Goal: Task Accomplishment & Management: Manage account settings

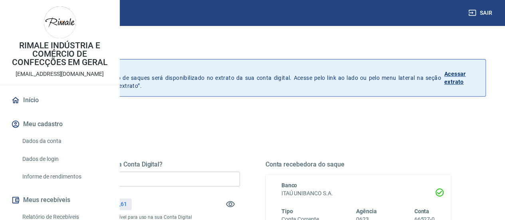
click at [156, 52] on h3 "Saque" at bounding box center [252, 47] width 467 height 11
click at [167, 46] on h3 "Saque" at bounding box center [252, 47] width 467 height 11
click at [355, 83] on p "Histórico de saques A partir de agora, o histórico de saques será disponibiliza…" at bounding box center [242, 78] width 398 height 24
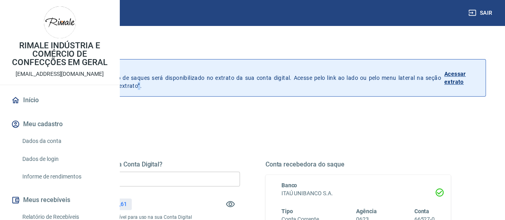
click at [355, 83] on p "Histórico de saques A partir de agora, o histórico de saques será disponibiliza…" at bounding box center [242, 78] width 398 height 24
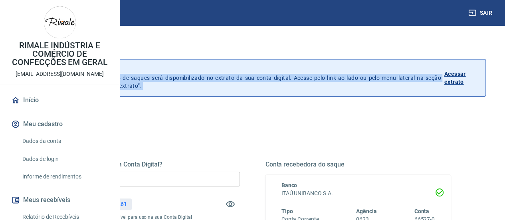
click at [355, 83] on p "Histórico de saques A partir de agora, o histórico de saques será disponibiliza…" at bounding box center [242, 78] width 398 height 24
click at [236, 87] on p "Histórico de saques A partir de agora, o histórico de saques será disponibiliza…" at bounding box center [242, 78] width 398 height 24
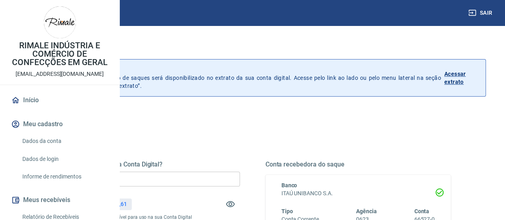
click at [171, 63] on div "Histórico de saques A partir de agora, o histórico de saques será disponibiliza…" at bounding box center [261, 77] width 449 height 37
click at [186, 70] on p "Histórico de saques" at bounding box center [242, 70] width 398 height 8
click at [164, 67] on p "Histórico de saques" at bounding box center [242, 70] width 398 height 8
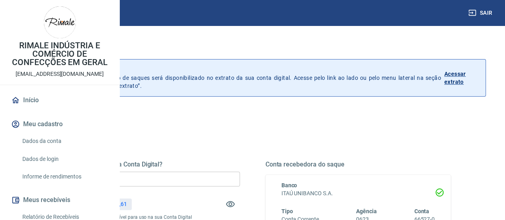
click at [152, 50] on h3 "Saque" at bounding box center [252, 47] width 467 height 11
click at [191, 85] on p "Histórico de saques A partir de agora, o histórico de saques será disponibiliza…" at bounding box center [242, 78] width 398 height 24
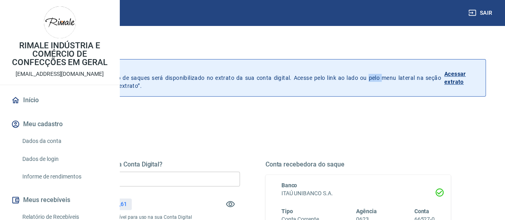
click at [191, 85] on p "Histórico de saques A partir de agora, o histórico de saques será disponibiliza…" at bounding box center [242, 78] width 398 height 24
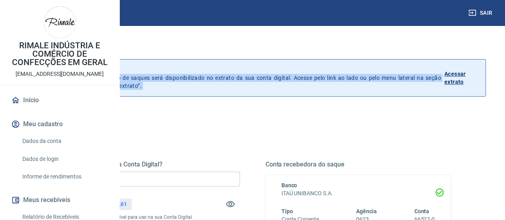
click at [191, 85] on p "Histórico de saques A partir de agora, o histórico de saques será disponibiliza…" at bounding box center [242, 78] width 398 height 24
click at [231, 74] on p "Histórico de saques A partir de agora, o histórico de saques será disponibiliza…" at bounding box center [242, 78] width 398 height 24
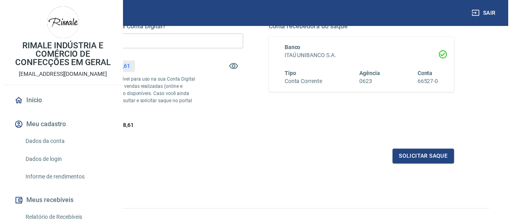
scroll to position [140, 0]
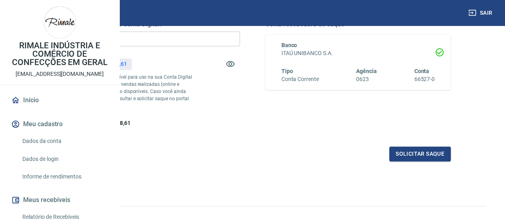
click at [127, 63] on p "R$ 4.538,61" at bounding box center [112, 64] width 30 height 8
click at [132, 73] on div "Saldo total*: R$ 4.538,61" at bounding box center [92, 63] width 77 height 19
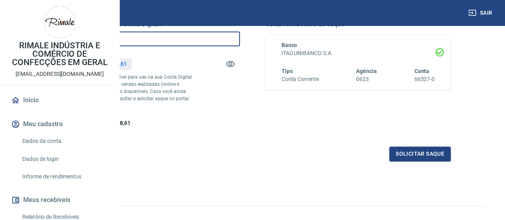
click at [226, 45] on input "R$ 0,00" at bounding box center [147, 39] width 186 height 15
type input "R$ 4.000,00"
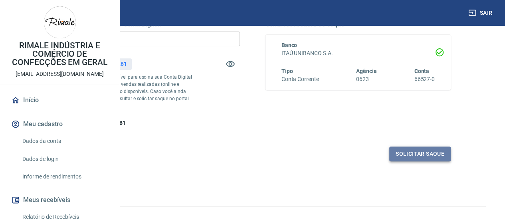
click at [414, 161] on button "Solicitar saque" at bounding box center [419, 154] width 61 height 15
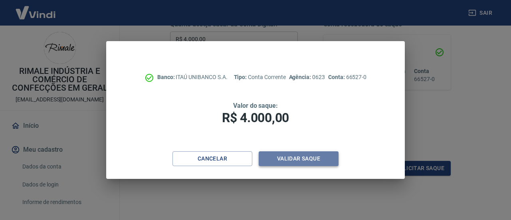
click at [318, 159] on button "Validar saque" at bounding box center [299, 158] width 80 height 15
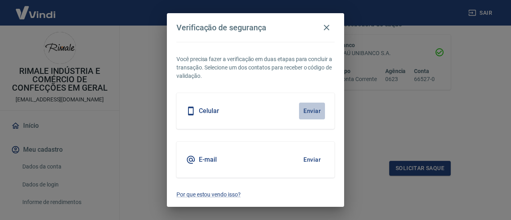
click at [314, 110] on button "Enviar" at bounding box center [312, 111] width 26 height 17
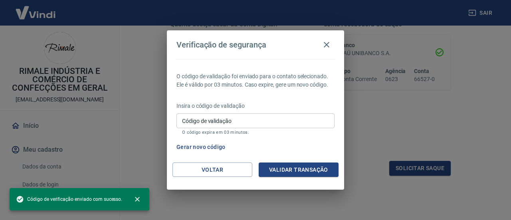
click at [239, 119] on input "Código de validação" at bounding box center [255, 120] width 158 height 15
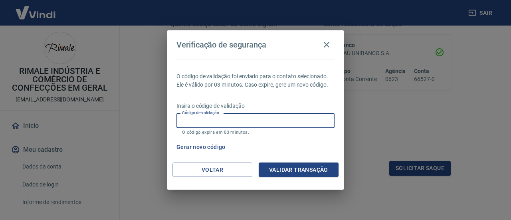
click at [287, 119] on input "Código de validação" at bounding box center [255, 120] width 158 height 15
type input "218063"
click at [311, 169] on button "Validar transação" at bounding box center [299, 170] width 80 height 15
